Goal: Information Seeking & Learning: Learn about a topic

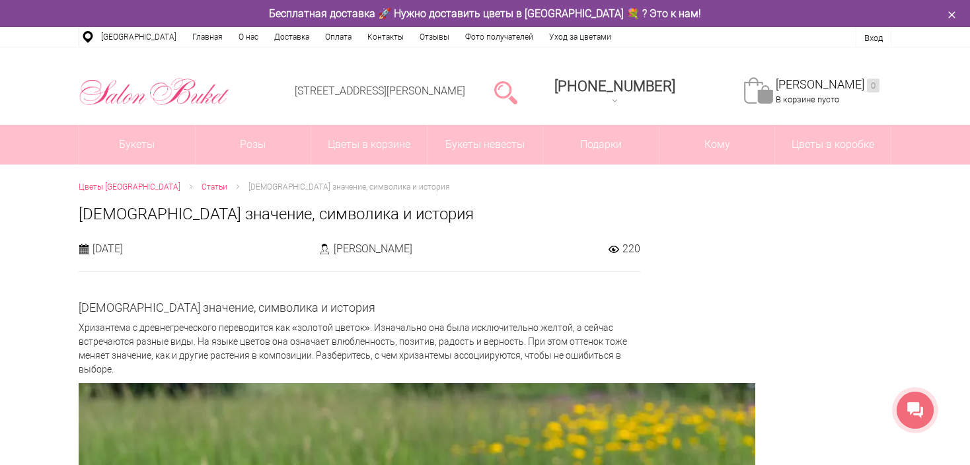
drag, startPoint x: 81, startPoint y: 307, endPoint x: 297, endPoint y: 363, distance: 222.7
copy div "[DEMOGRAPHIC_DATA] значение, символика и история Хризантема с древнегреческого …"
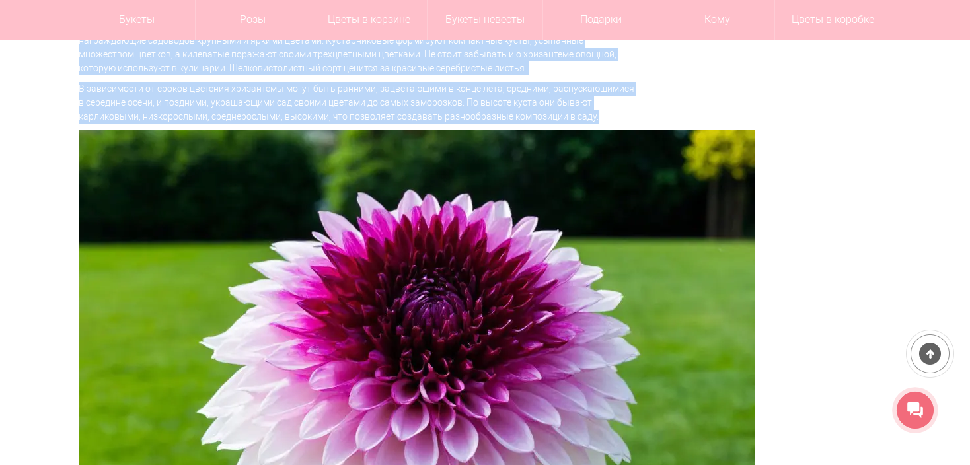
scroll to position [1917, 0]
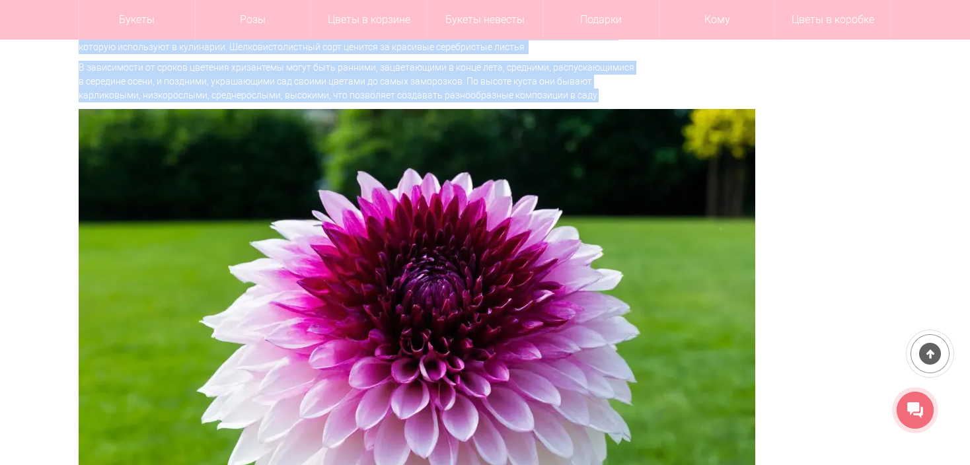
drag, startPoint x: 75, startPoint y: 114, endPoint x: 640, endPoint y: 90, distance: 566.3
copy div "Loremipsum dolorsita consectet Adi elitsedd eiusmod t incidid utlaboree, dolore…"
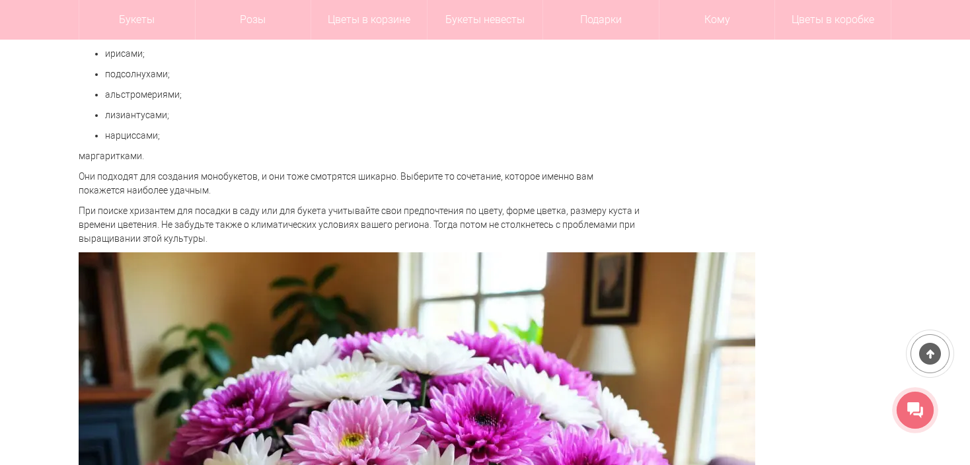
scroll to position [3172, 0]
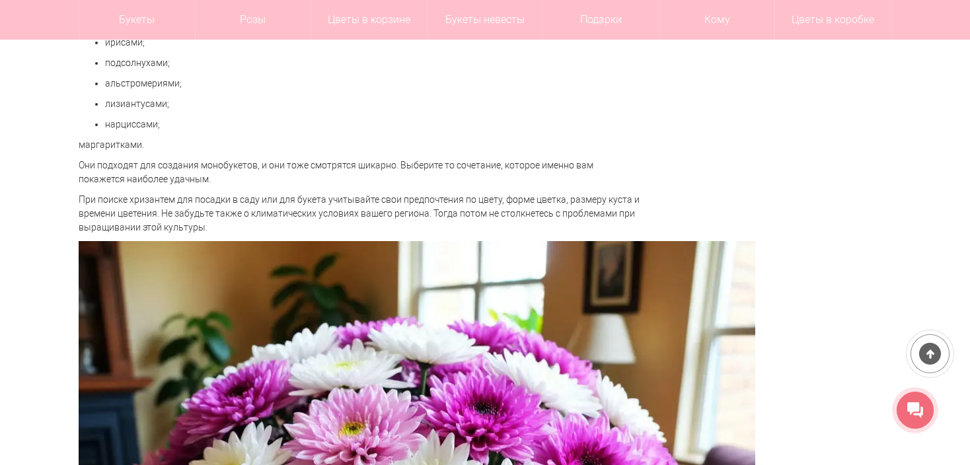
drag, startPoint x: 81, startPoint y: 143, endPoint x: 416, endPoint y: 210, distance: 340.9
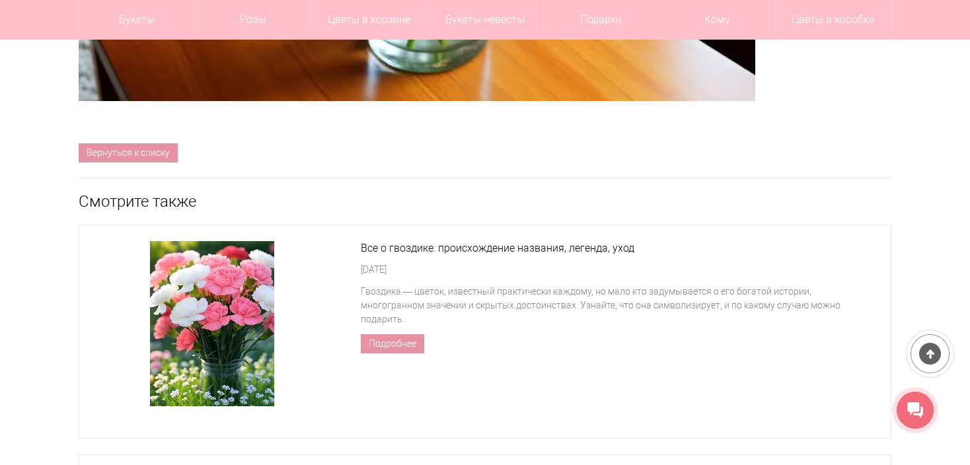
scroll to position [4032, 0]
